Goal: Find specific page/section: Find specific page/section

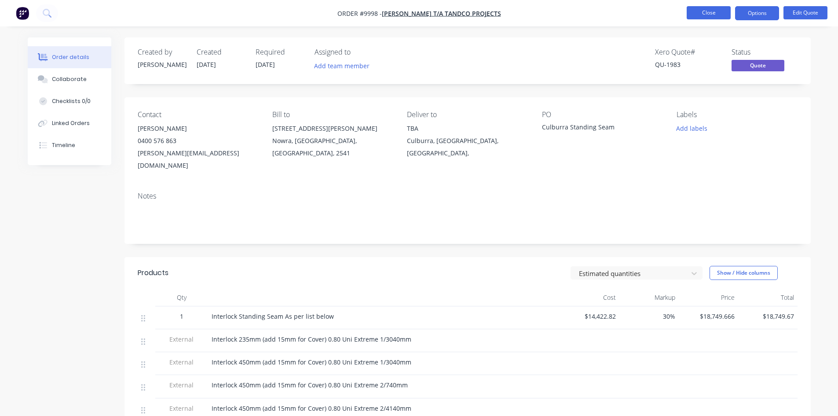
click at [698, 17] on button "Close" at bounding box center [709, 12] width 44 height 13
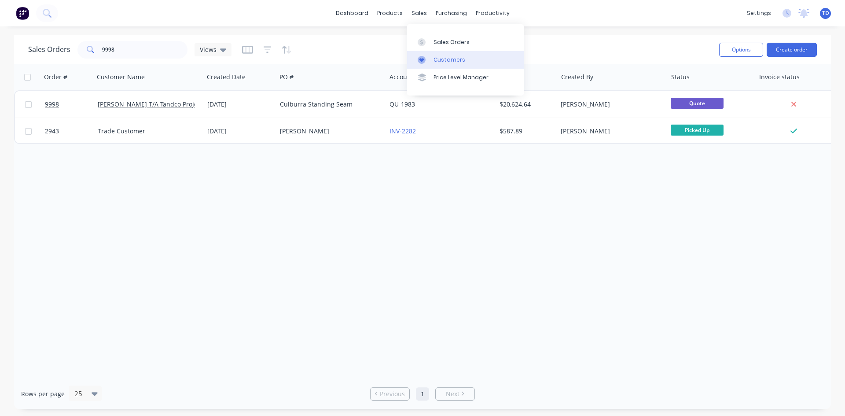
click at [447, 57] on div "Customers" at bounding box center [449, 60] width 32 height 8
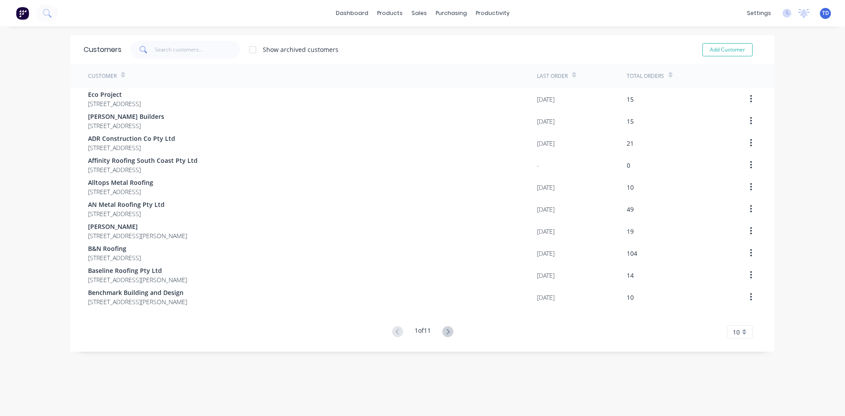
click at [151, 54] on span at bounding box center [142, 50] width 25 height 18
click at [155, 52] on input "text" at bounding box center [198, 50] width 86 height 18
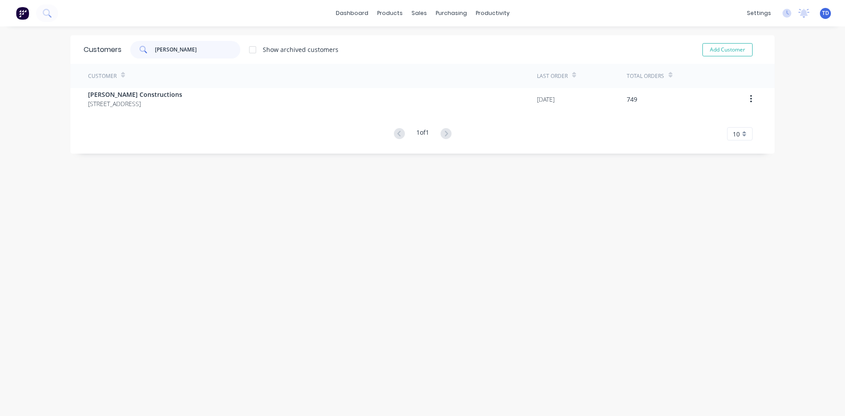
type input "[PERSON_NAME]"
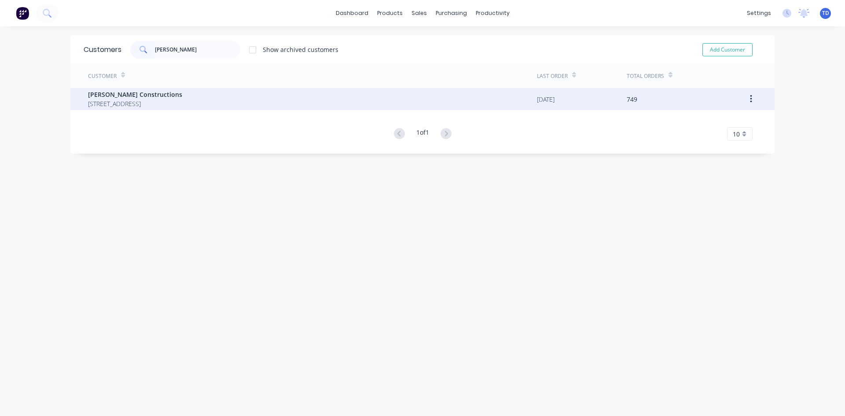
click at [141, 99] on span "[STREET_ADDRESS]" at bounding box center [135, 103] width 94 height 9
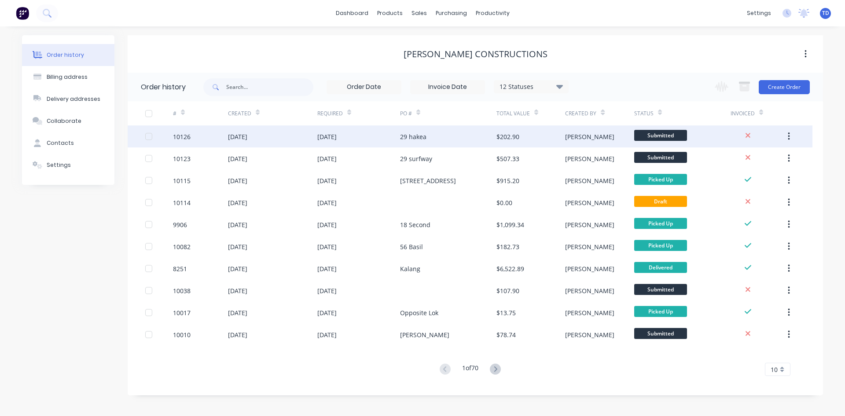
click at [410, 135] on div "29 hakea" at bounding box center [413, 136] width 26 height 9
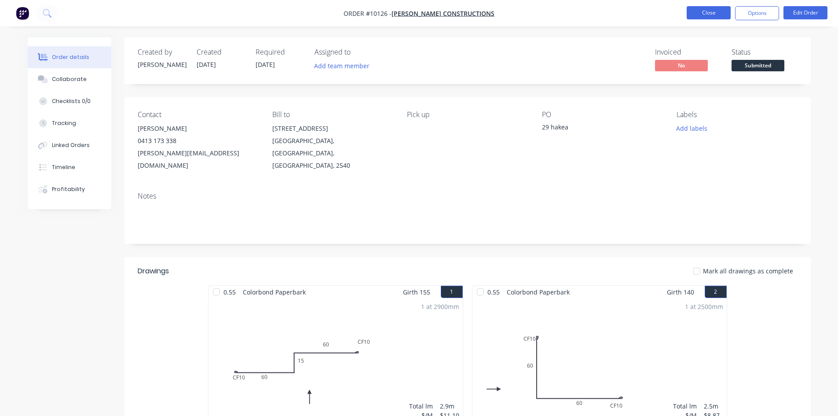
click at [692, 15] on button "Close" at bounding box center [709, 12] width 44 height 13
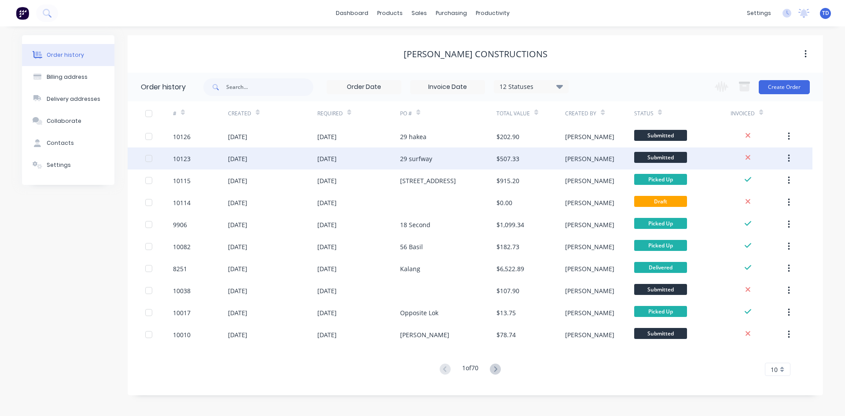
click at [378, 160] on div "[DATE]" at bounding box center [358, 158] width 83 height 22
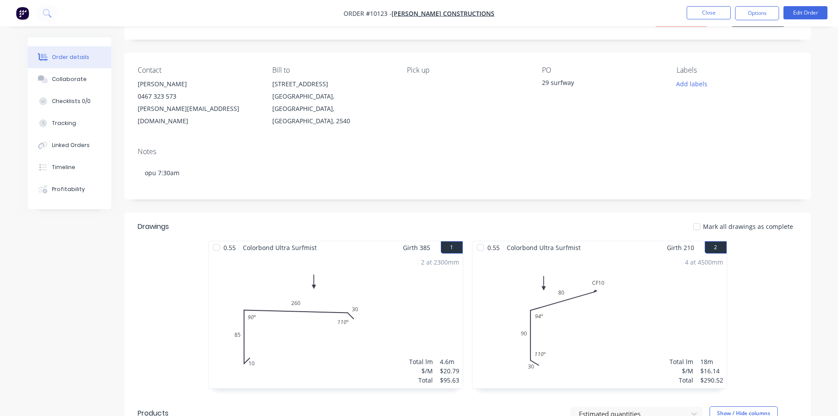
scroll to position [44, 0]
click at [66, 166] on div "Timeline" at bounding box center [63, 167] width 23 height 8
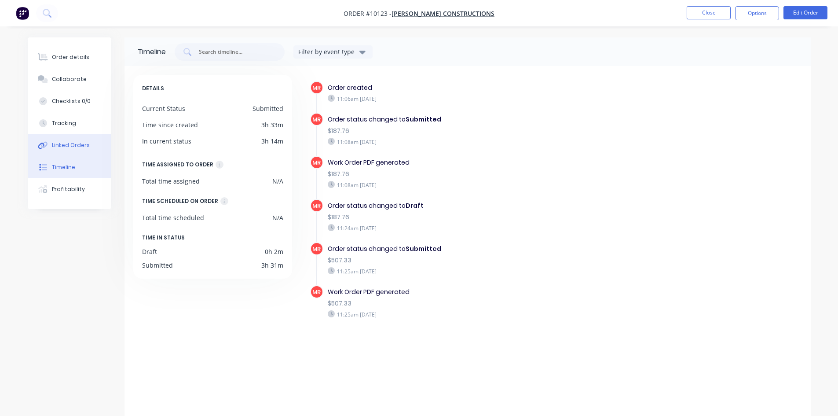
click at [70, 149] on div "Linked Orders" at bounding box center [71, 145] width 38 height 8
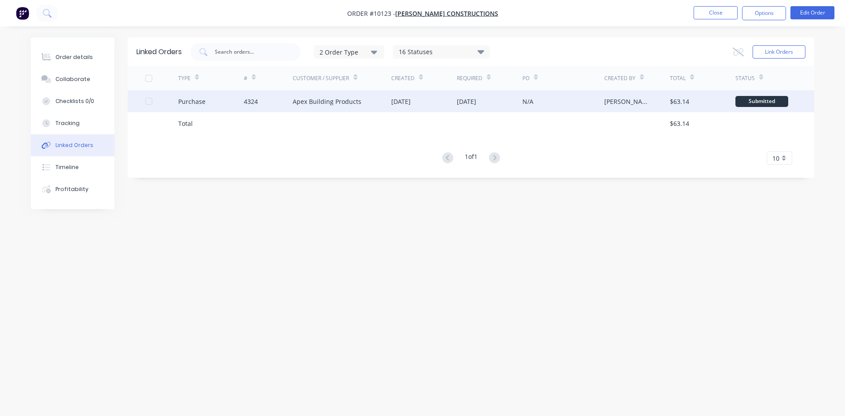
click at [335, 103] on div "Apex Building Products" at bounding box center [327, 101] width 69 height 9
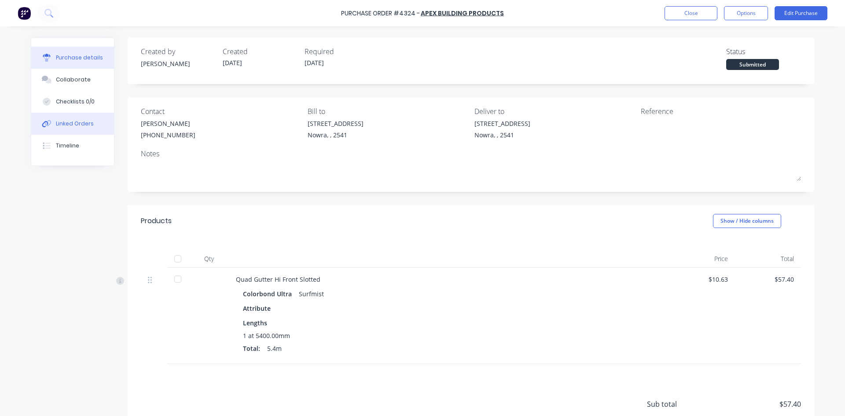
click at [60, 130] on button "Linked Orders" at bounding box center [72, 124] width 83 height 22
